Goal: Navigation & Orientation: Understand site structure

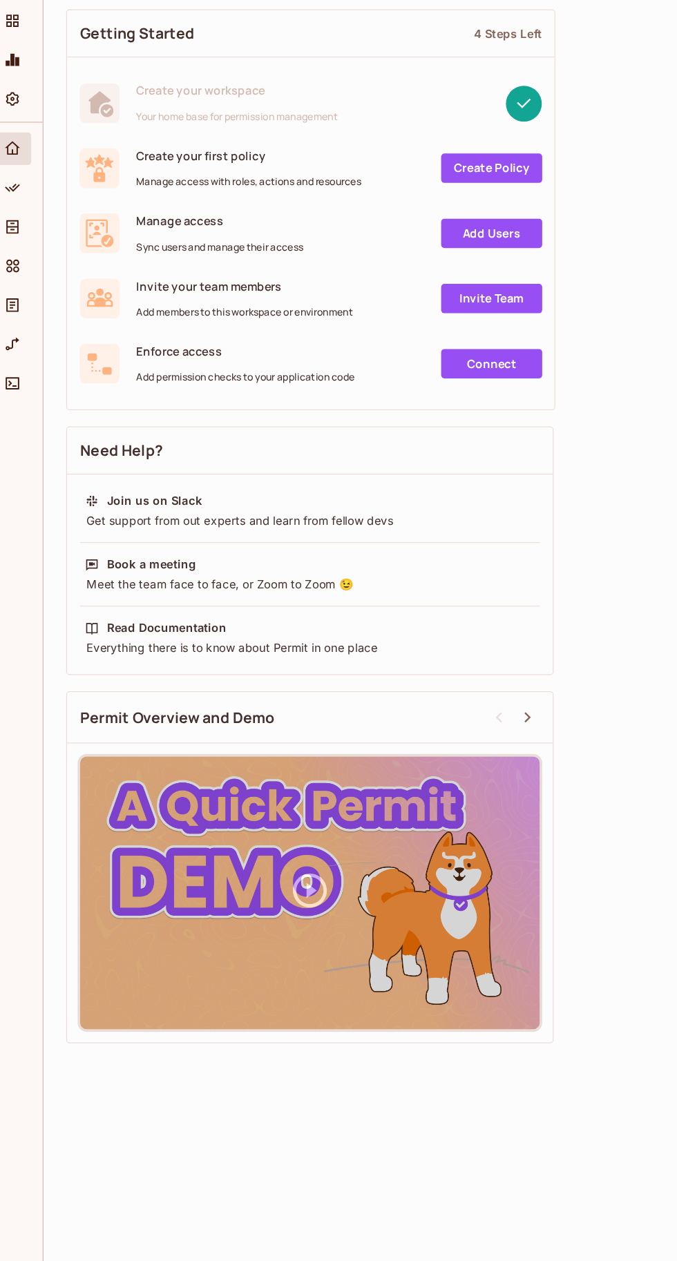
click at [30, 258] on span "Policy" at bounding box center [25, 252] width 17 height 17
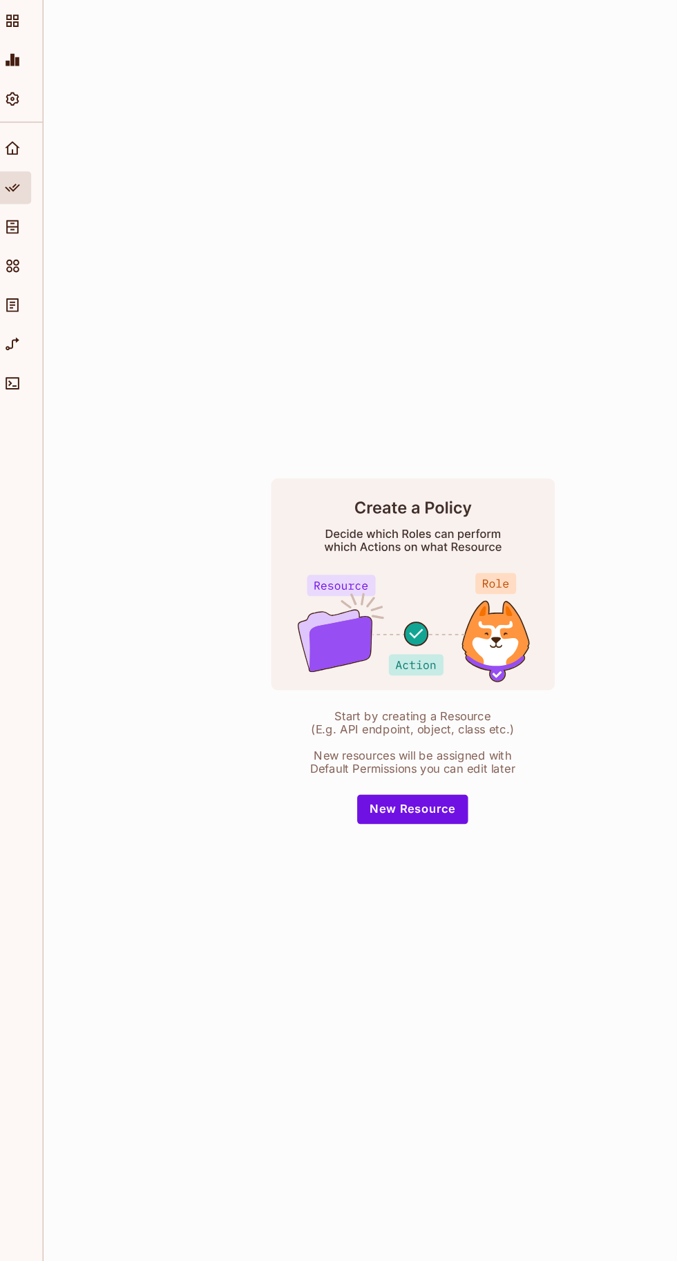
click at [25, 417] on icon "Connect" at bounding box center [25, 418] width 14 height 14
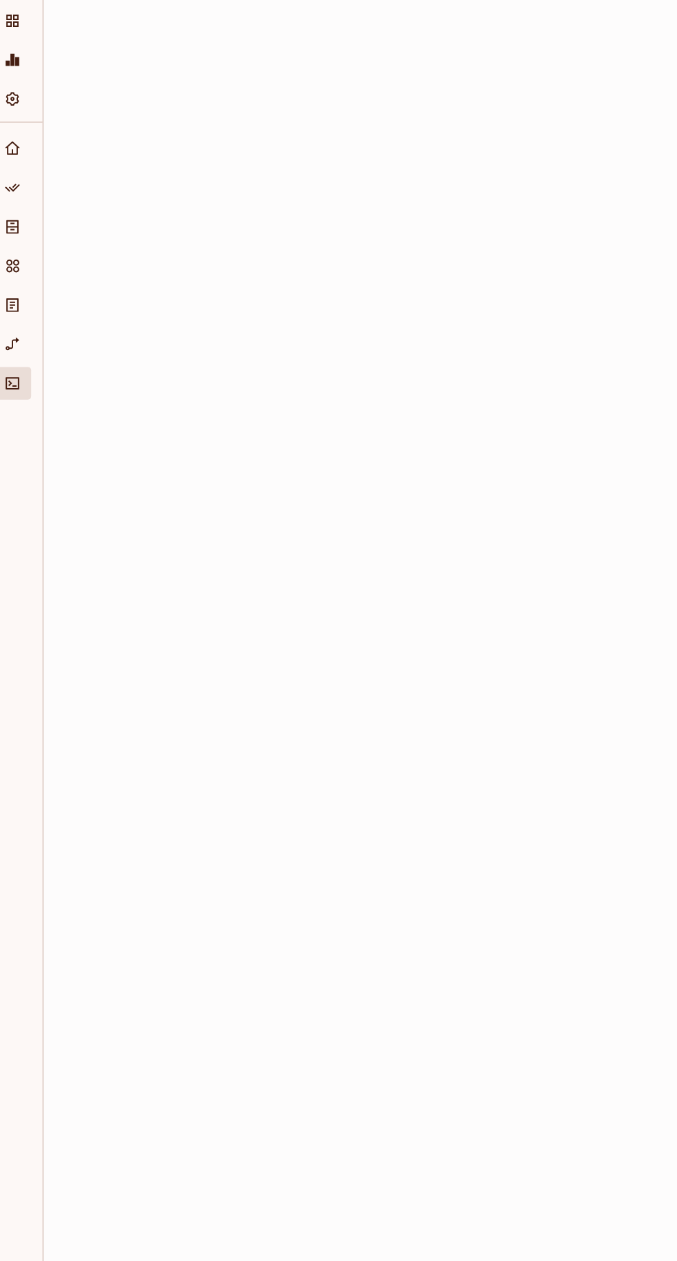
click at [30, 382] on icon "URL Mapping" at bounding box center [25, 385] width 14 height 14
click at [31, 350] on icon "Audit Log" at bounding box center [25, 352] width 14 height 14
click at [25, 318] on icon "Elements" at bounding box center [25, 319] width 14 height 14
click at [25, 285] on icon "Directory" at bounding box center [25, 286] width 10 height 12
click at [25, 216] on icon "Home" at bounding box center [25, 219] width 14 height 14
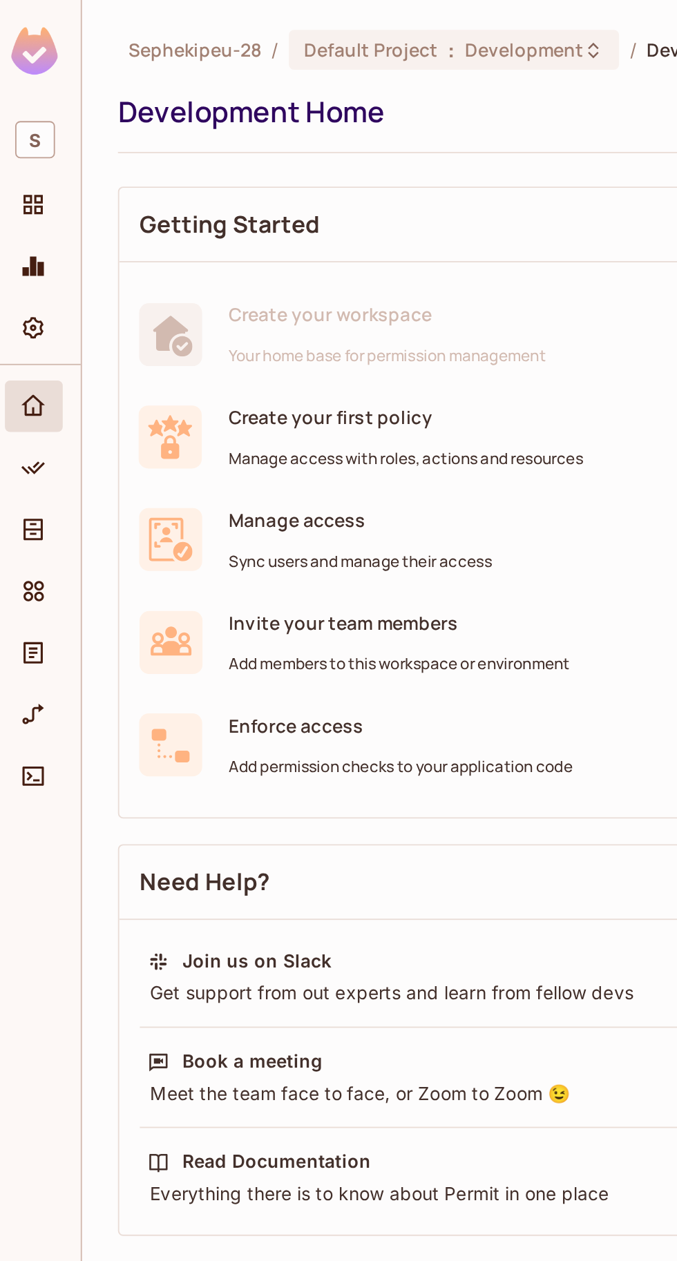
click at [18, 108] on icon "Projects" at bounding box center [25, 111] width 14 height 14
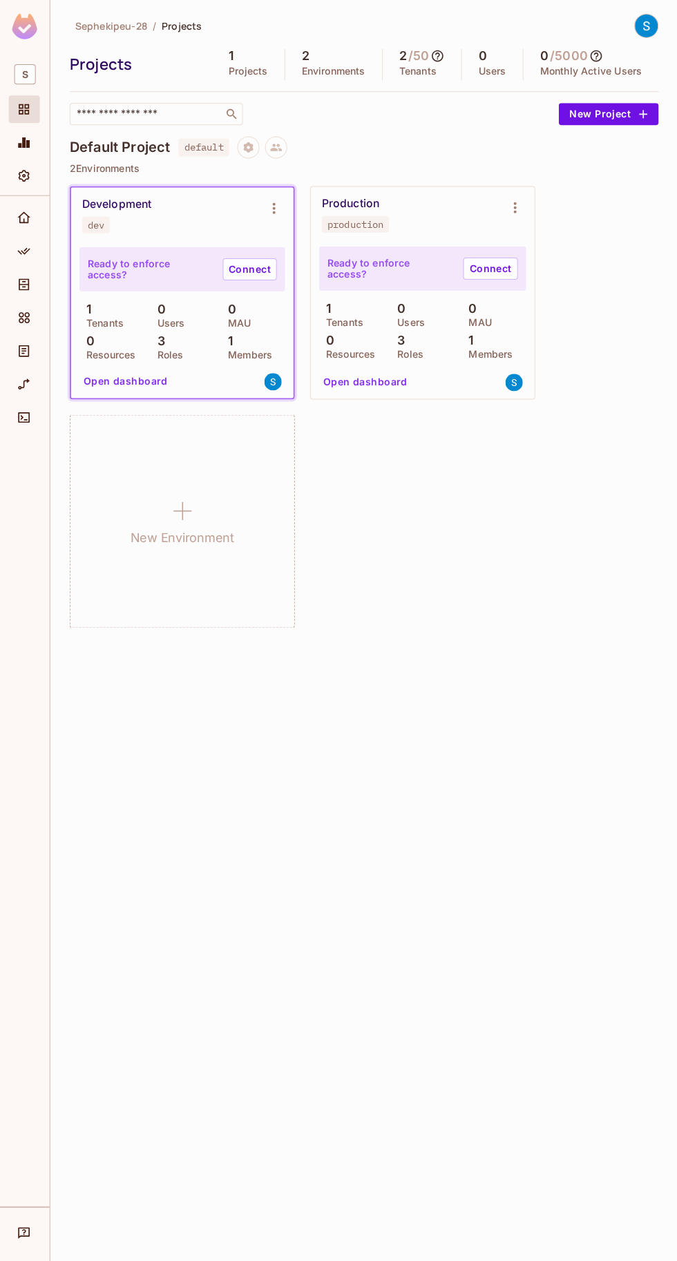
scroll to position [3, 0]
click at [647, 31] on img at bounding box center [645, 27] width 23 height 23
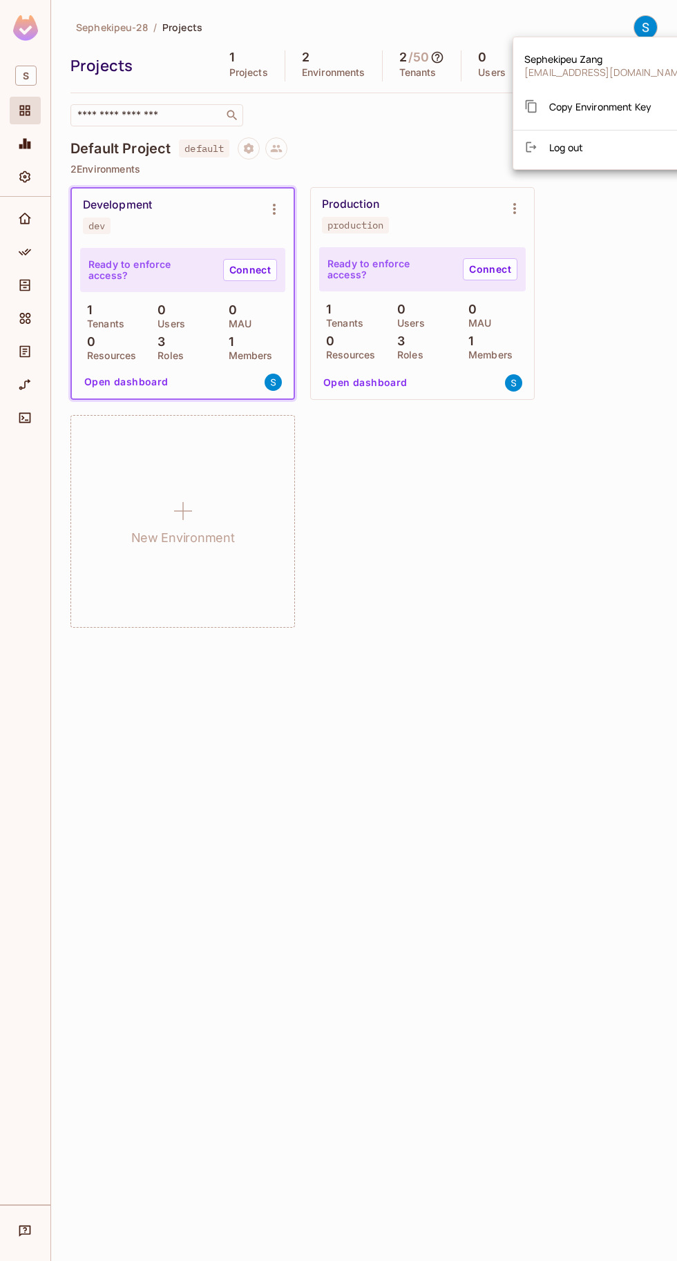
click at [501, 281] on div at bounding box center [338, 630] width 677 height 1261
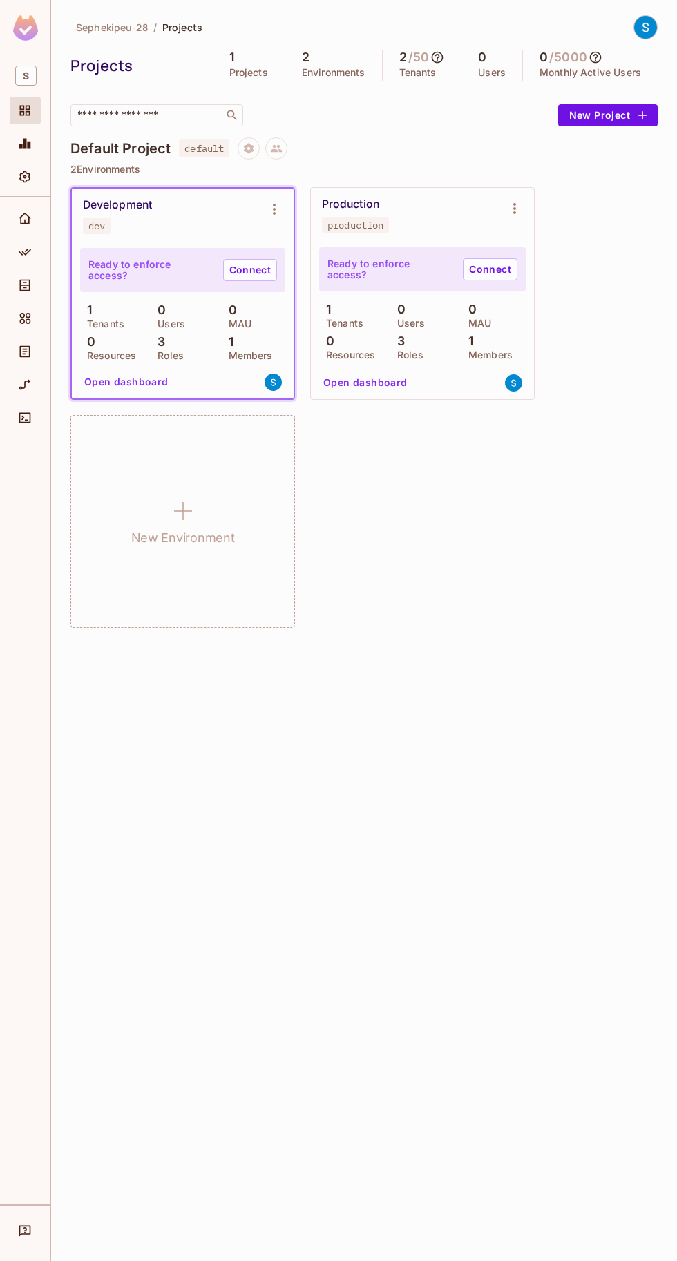
click at [19, 59] on div at bounding box center [25, 30] width 50 height 60
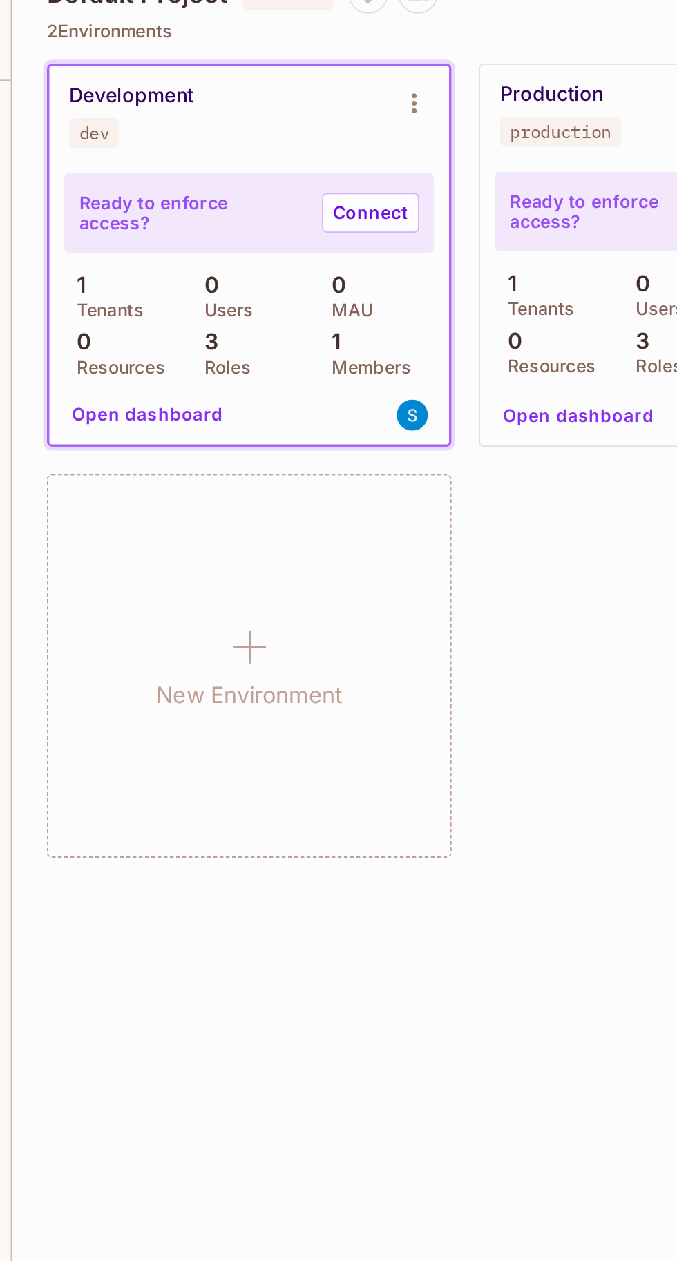
click at [112, 386] on button "Open dashboard" at bounding box center [126, 382] width 95 height 22
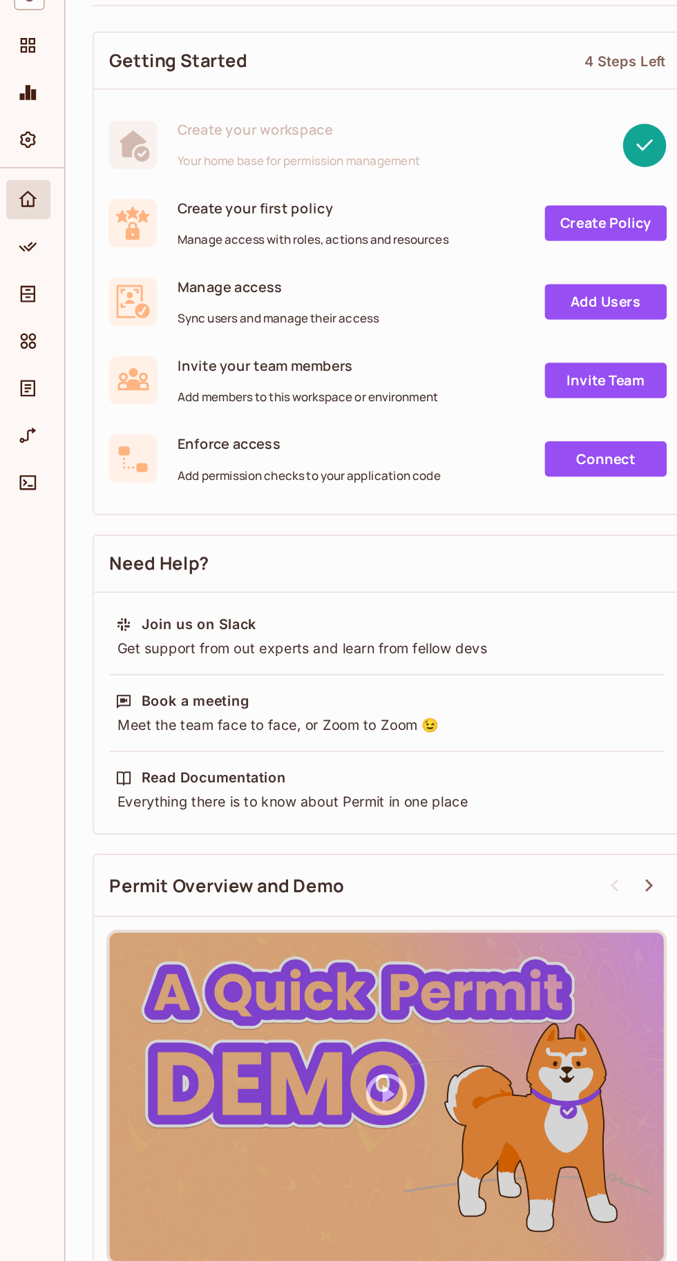
scroll to position [4, 0]
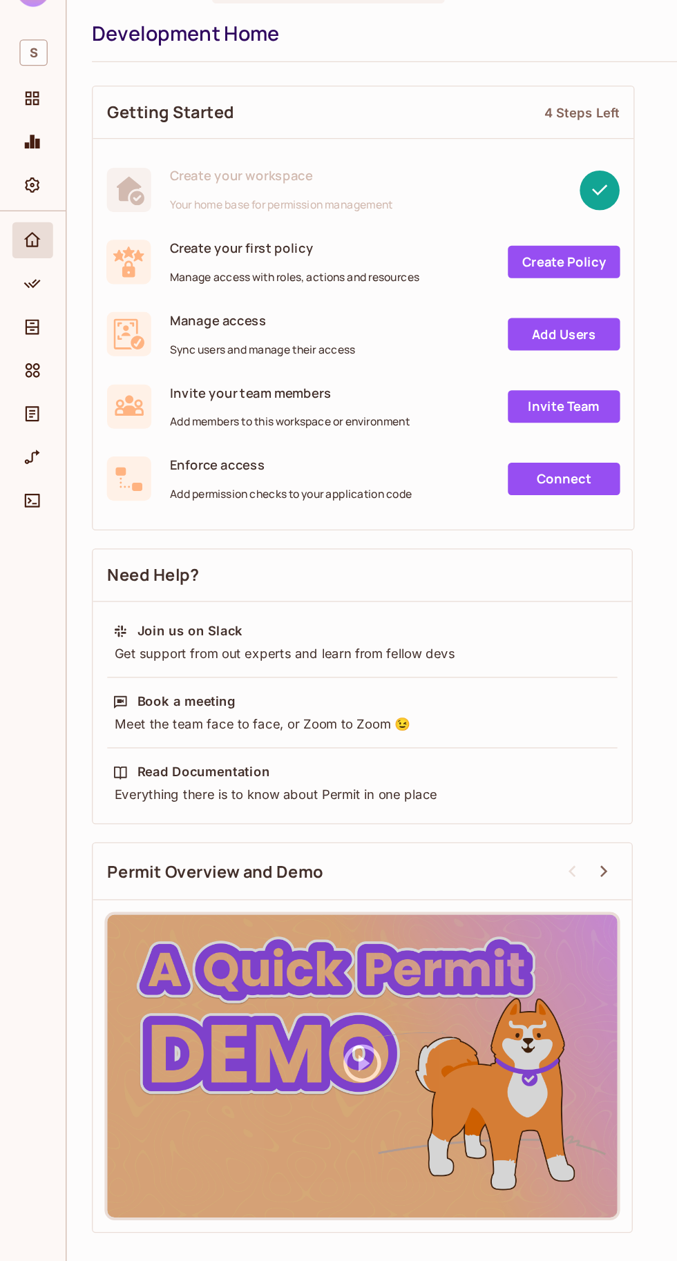
click at [455, 227] on link "Create Policy" at bounding box center [431, 235] width 86 height 25
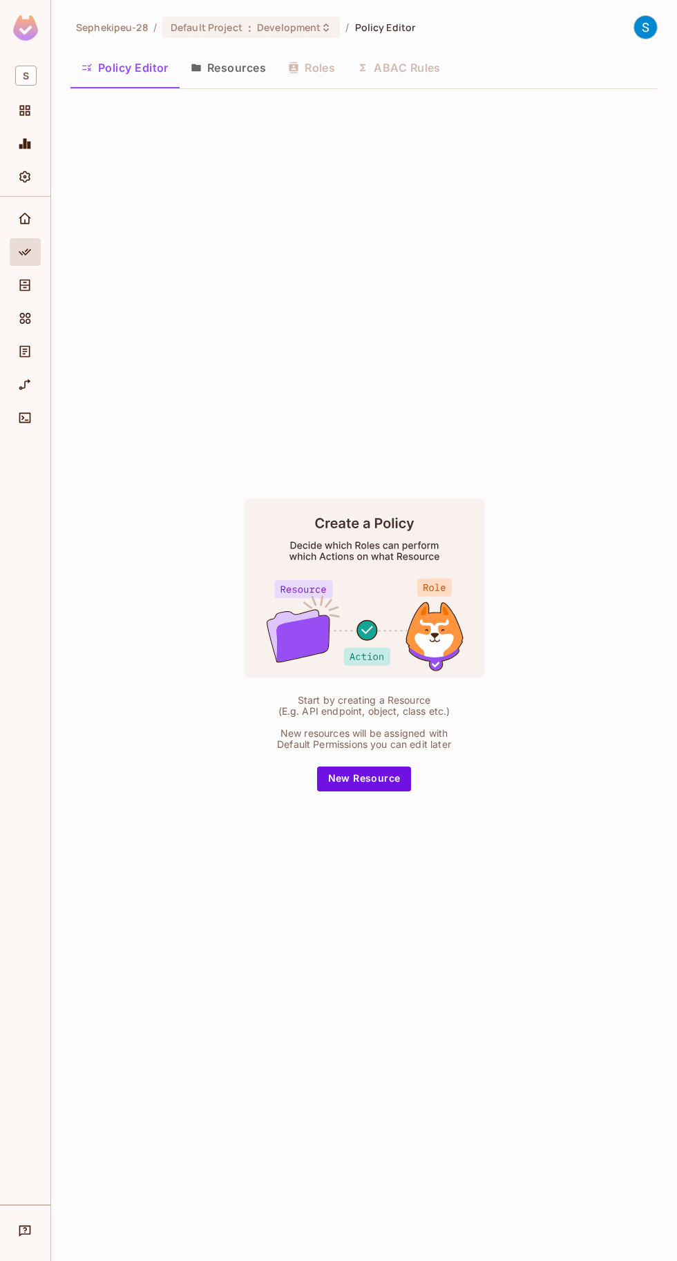
click at [25, 251] on icon "Policy" at bounding box center [25, 252] width 14 height 14
click at [25, 285] on icon "Directory" at bounding box center [25, 286] width 10 height 12
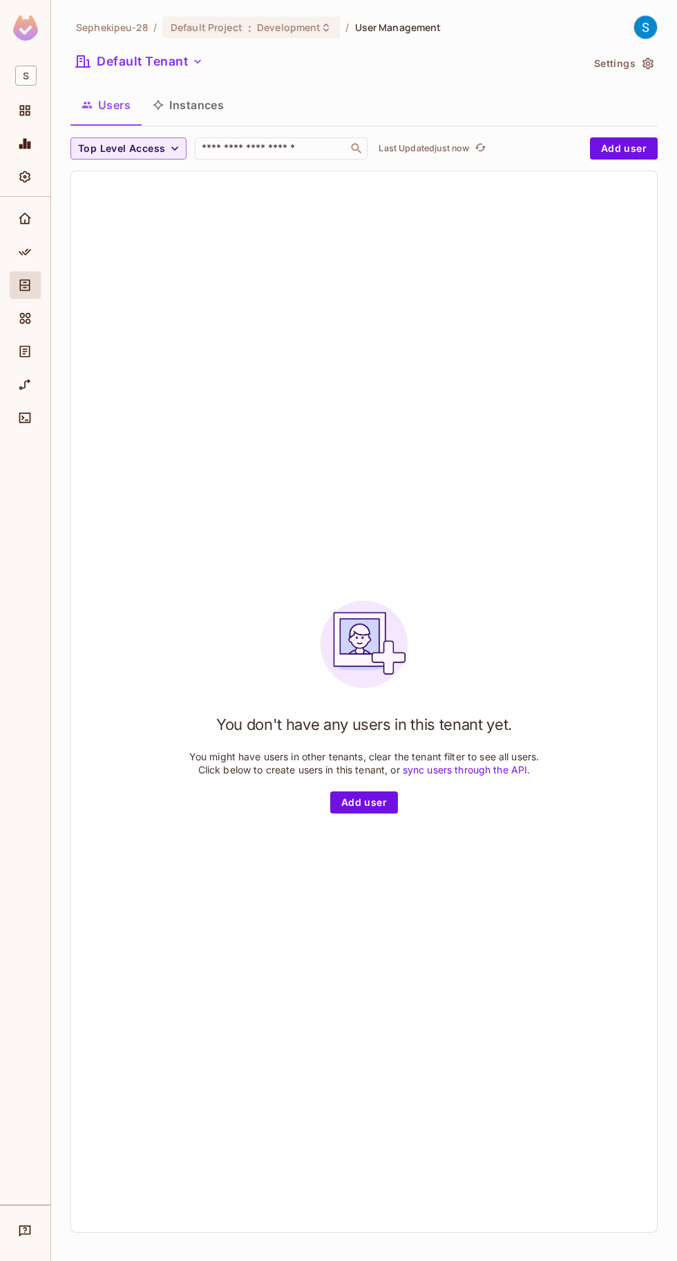
click at [21, 107] on icon "Projects" at bounding box center [25, 111] width 14 height 14
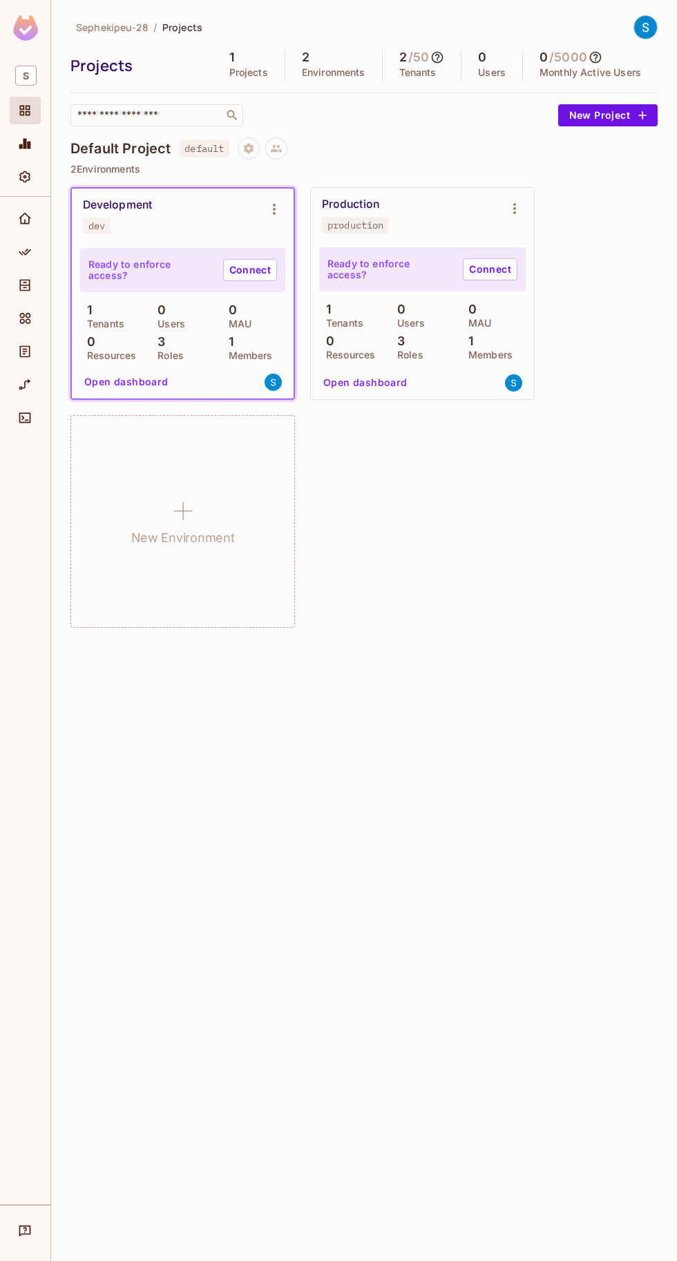
click at [28, 170] on icon "Settings" at bounding box center [25, 177] width 14 height 14
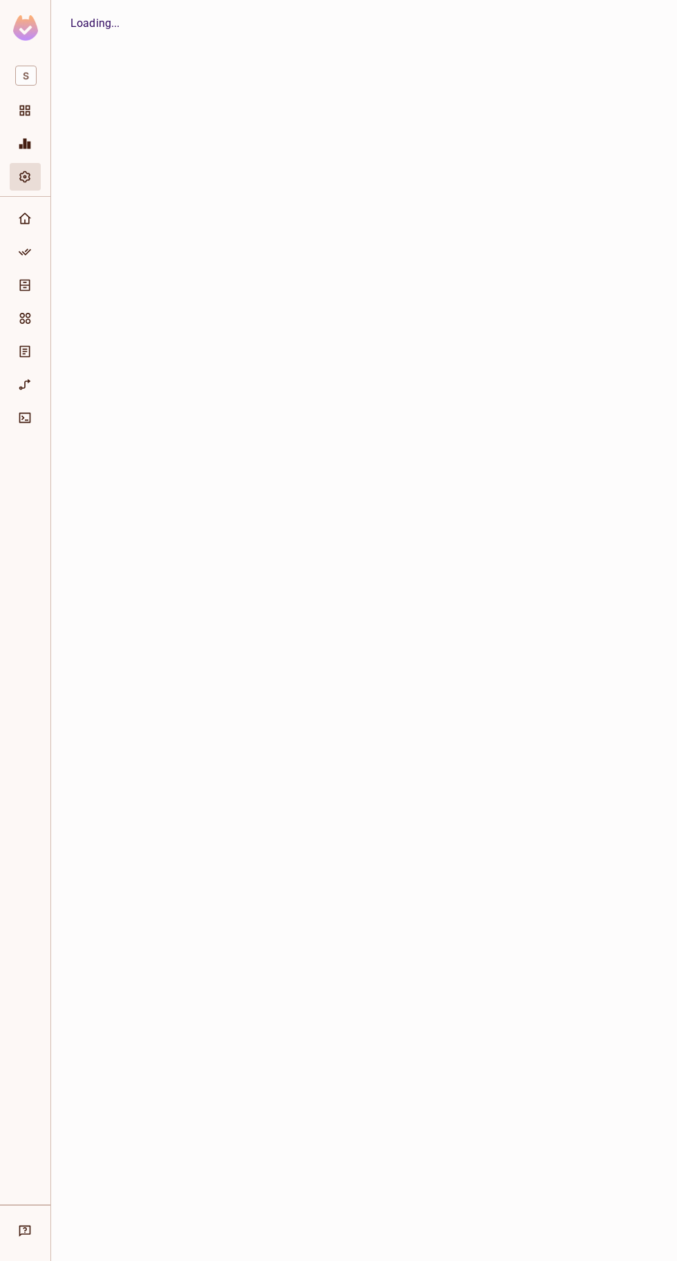
click at [25, 143] on icon "Monitoring" at bounding box center [25, 144] width 12 height 10
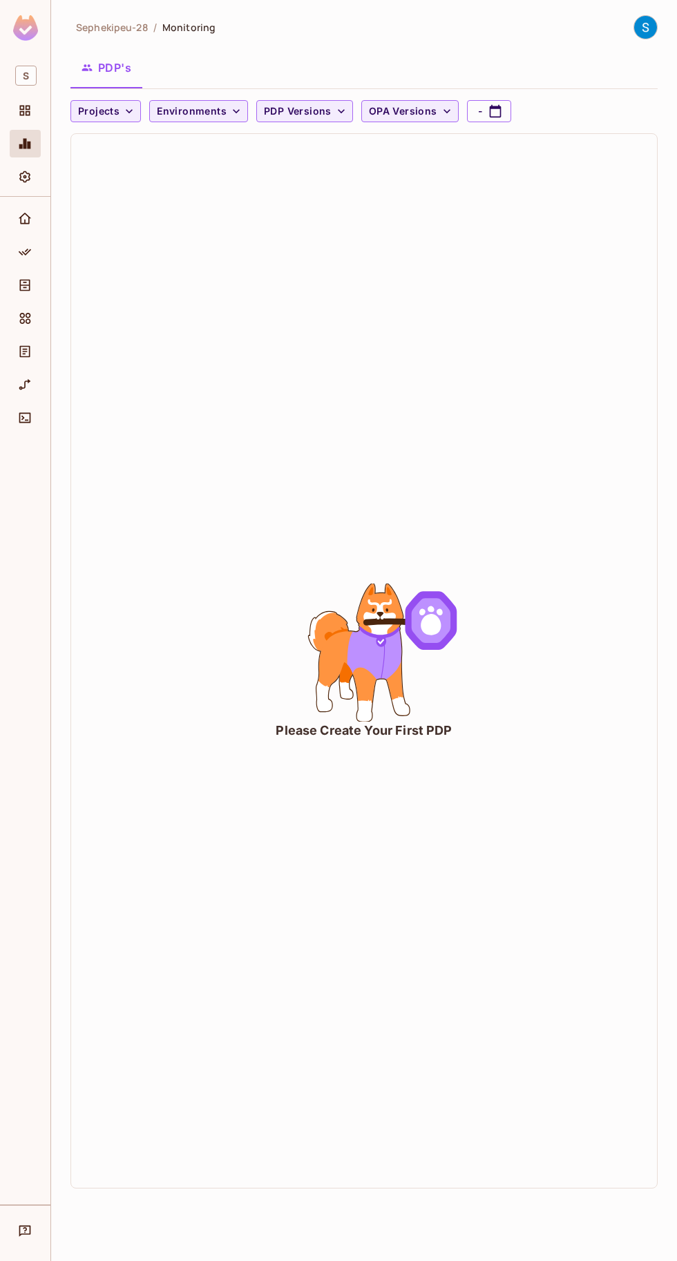
click at [472, 111] on button "-" at bounding box center [489, 111] width 44 height 22
select select "*"
select select "****"
